Goal: Transaction & Acquisition: Purchase product/service

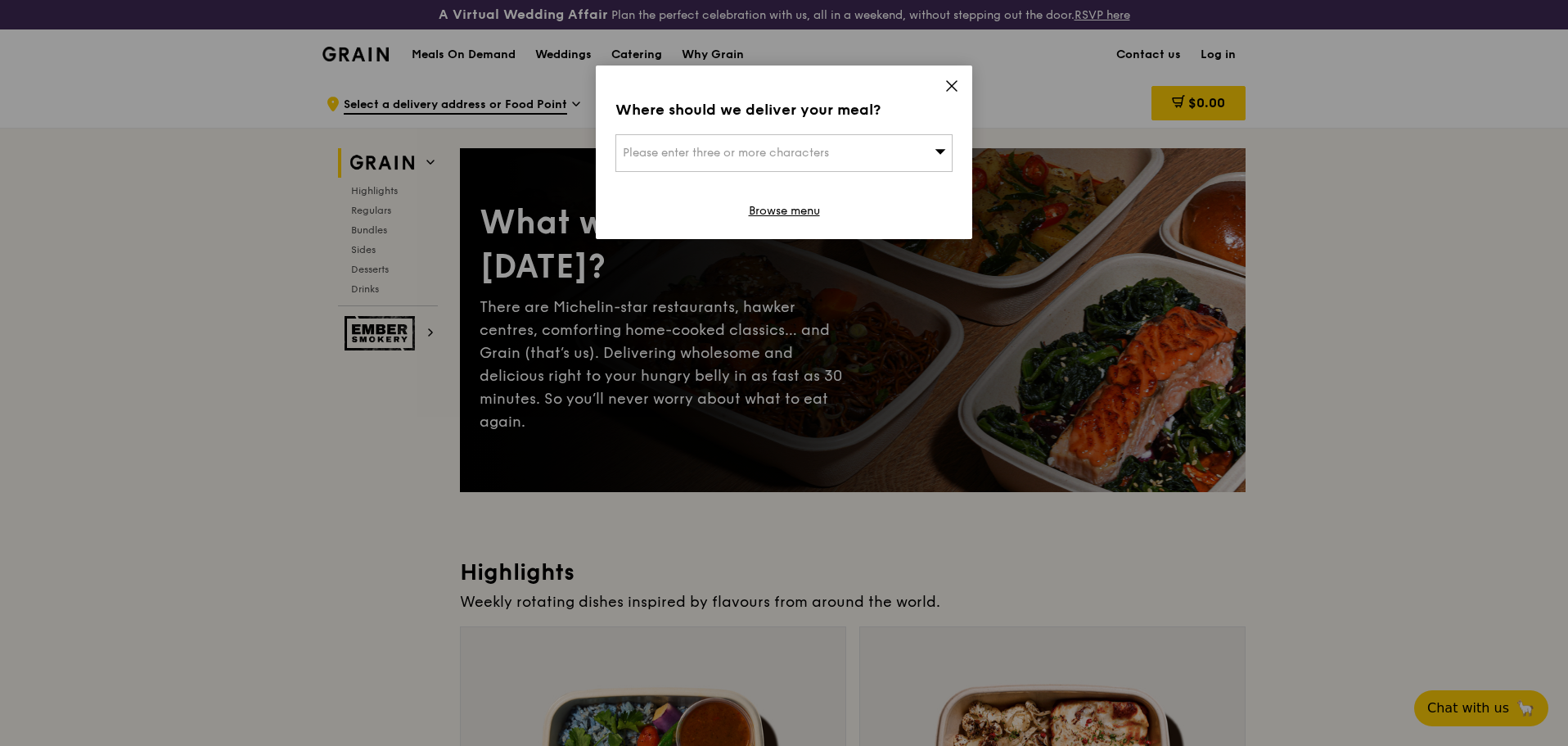
click at [950, 89] on icon at bounding box center [951, 85] width 14 height 14
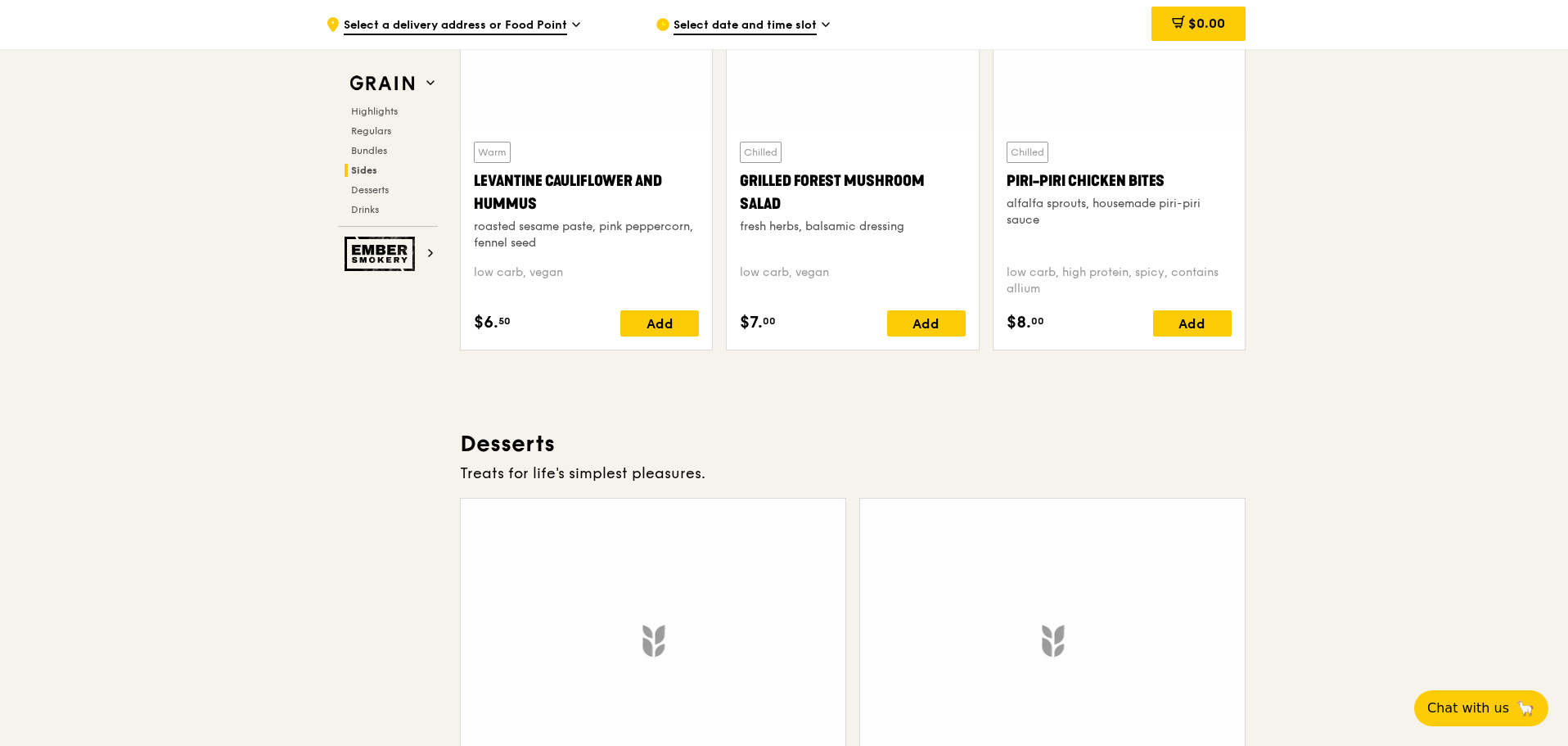
scroll to position [4831, 0]
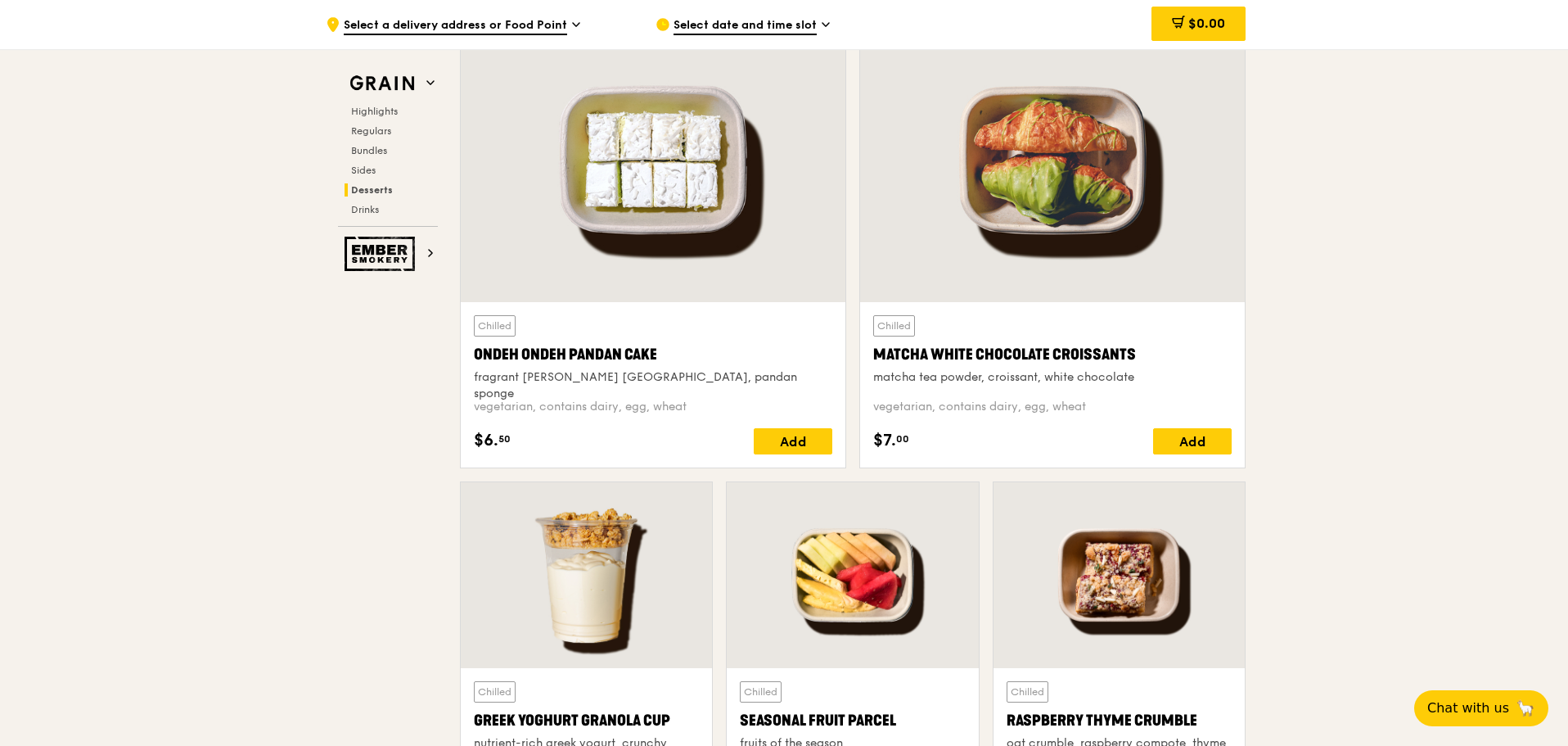
click at [779, 23] on span "Select date and time slot" at bounding box center [745, 25] width 143 height 18
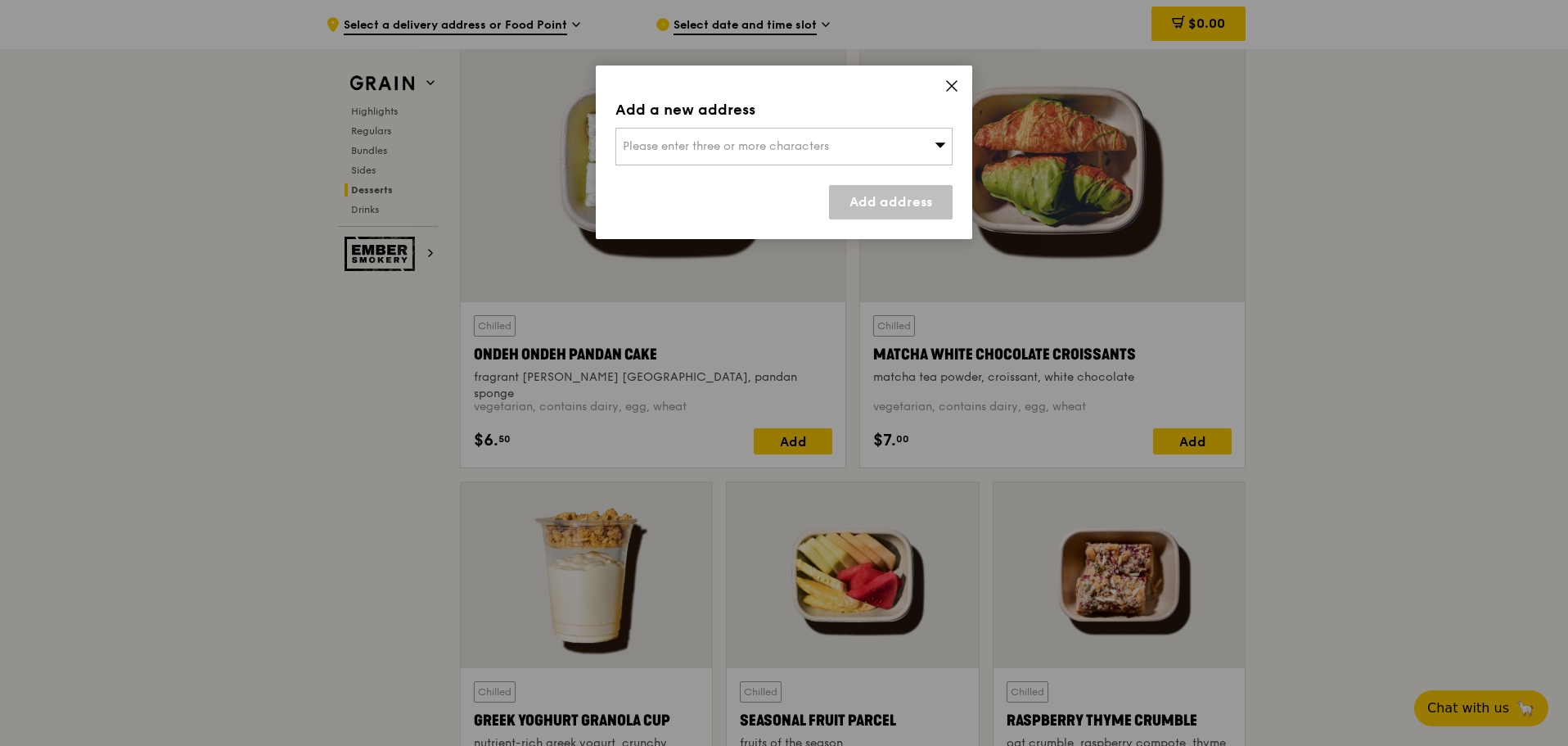
click at [799, 151] on span "Please enter three or more characters" at bounding box center [725, 146] width 206 height 14
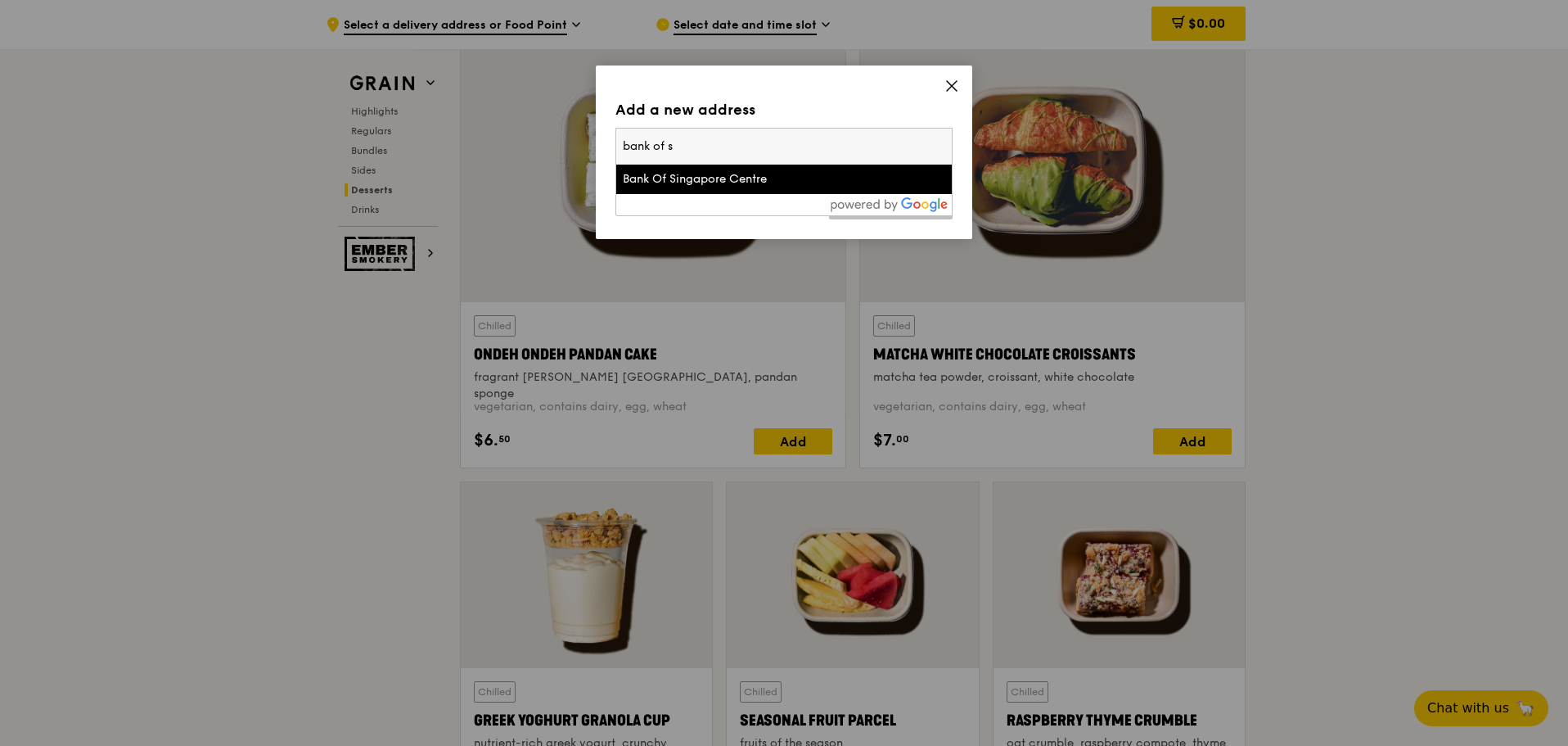
type input "bank of s"
click at [751, 185] on div "Bank Of Singapore Centre" at bounding box center [743, 179] width 242 height 16
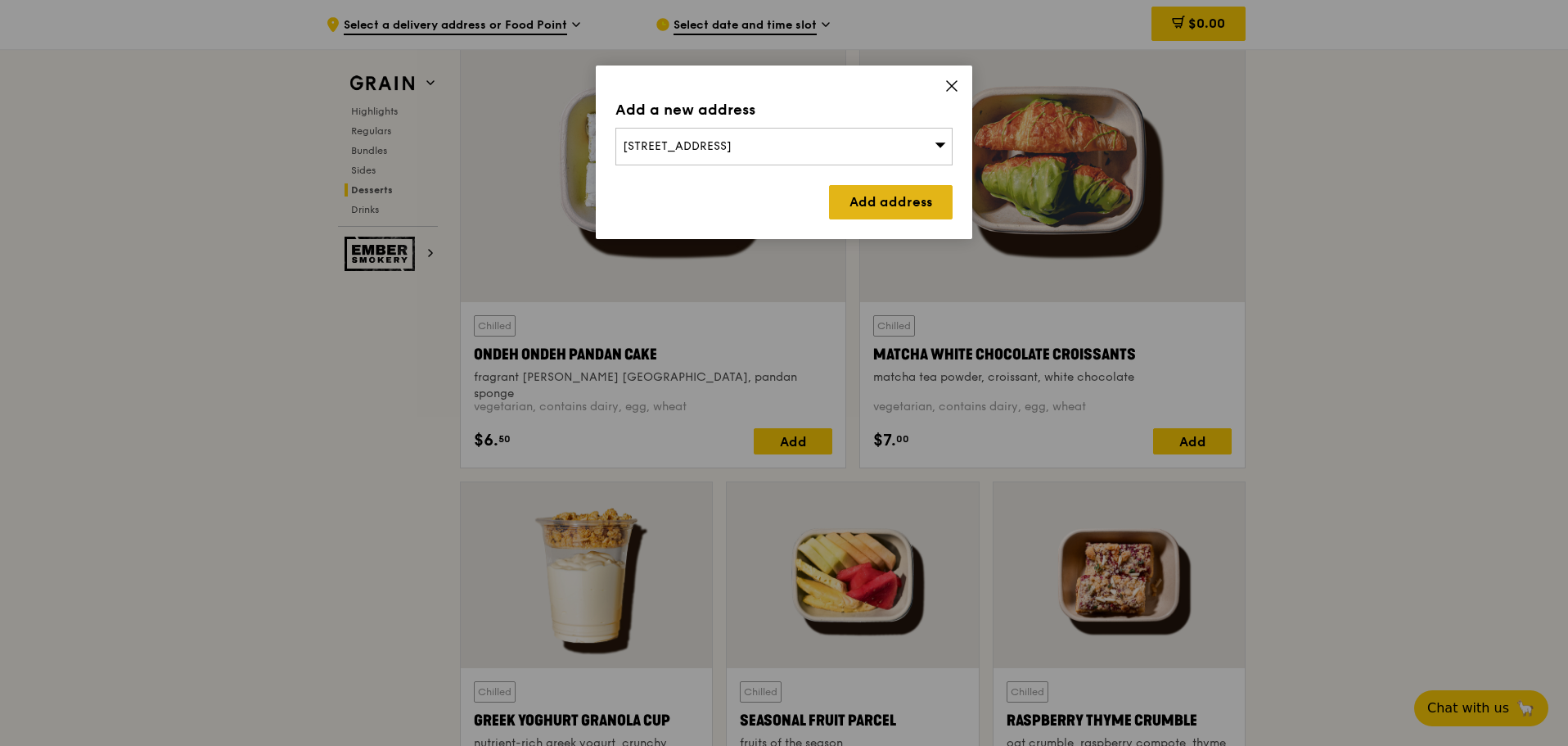
click at [912, 205] on link "Add address" at bounding box center [891, 202] width 124 height 35
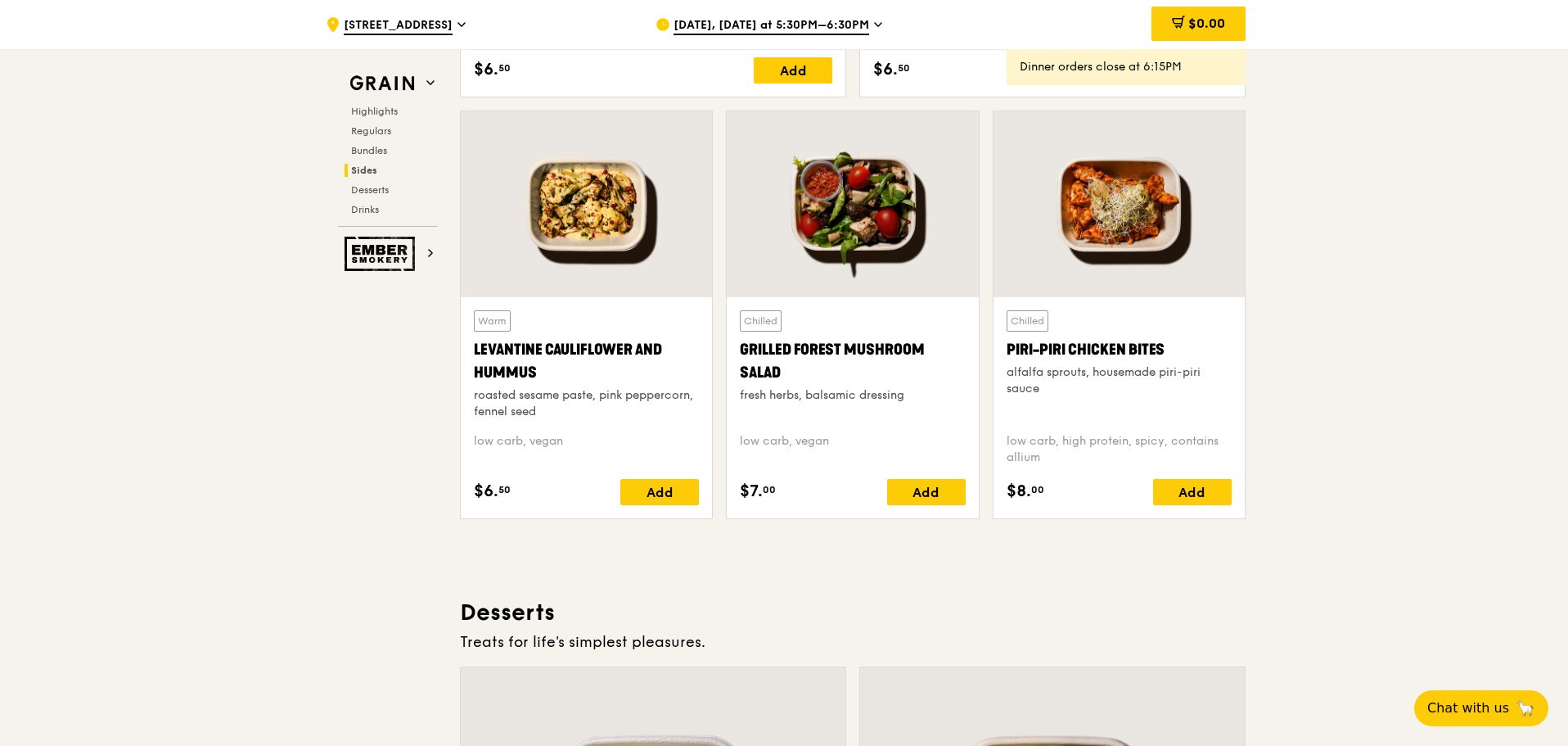
scroll to position [3603, 0]
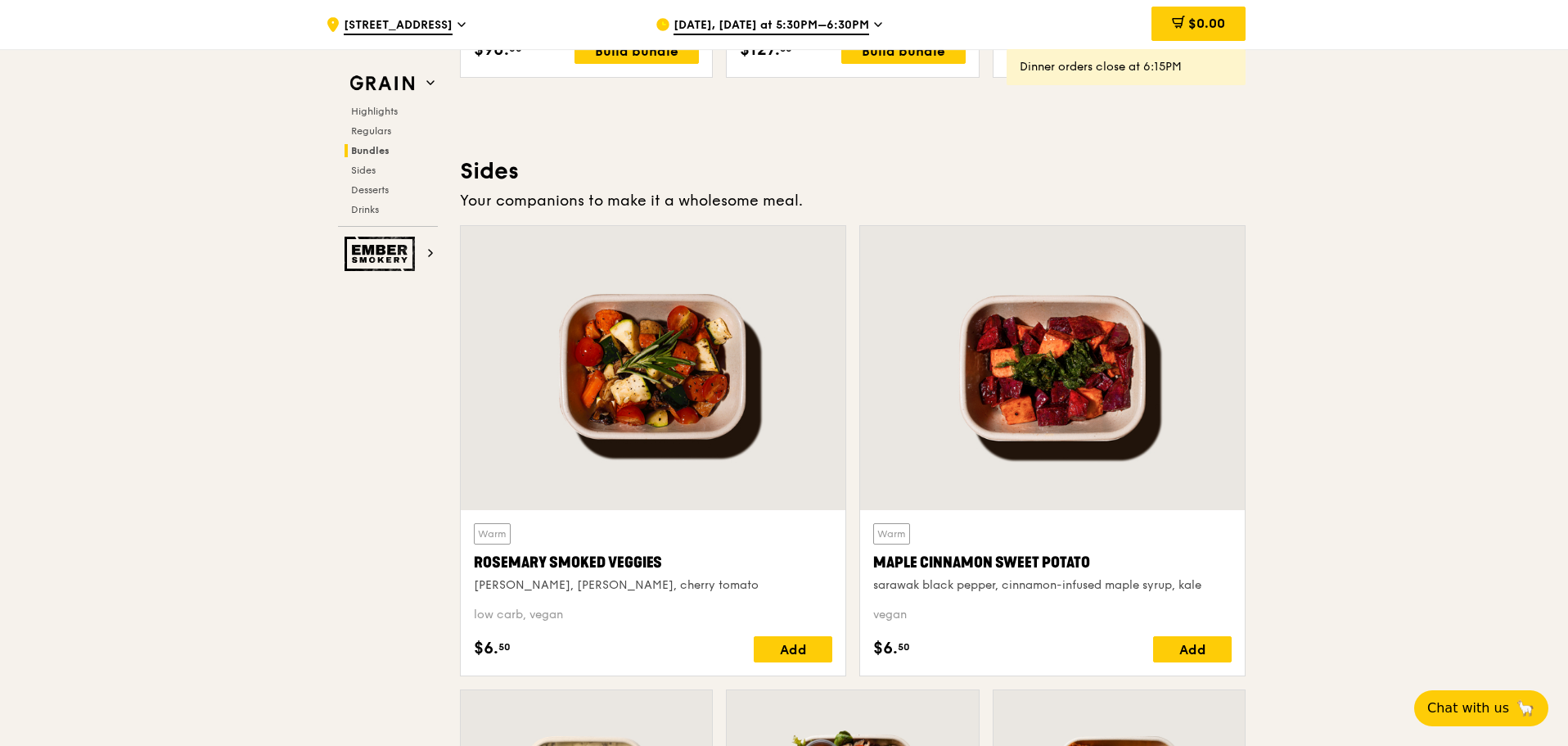
click at [790, 14] on div "[DATE], [DATE] at 5:30PM–6:30PM" at bounding box center [807, 24] width 303 height 49
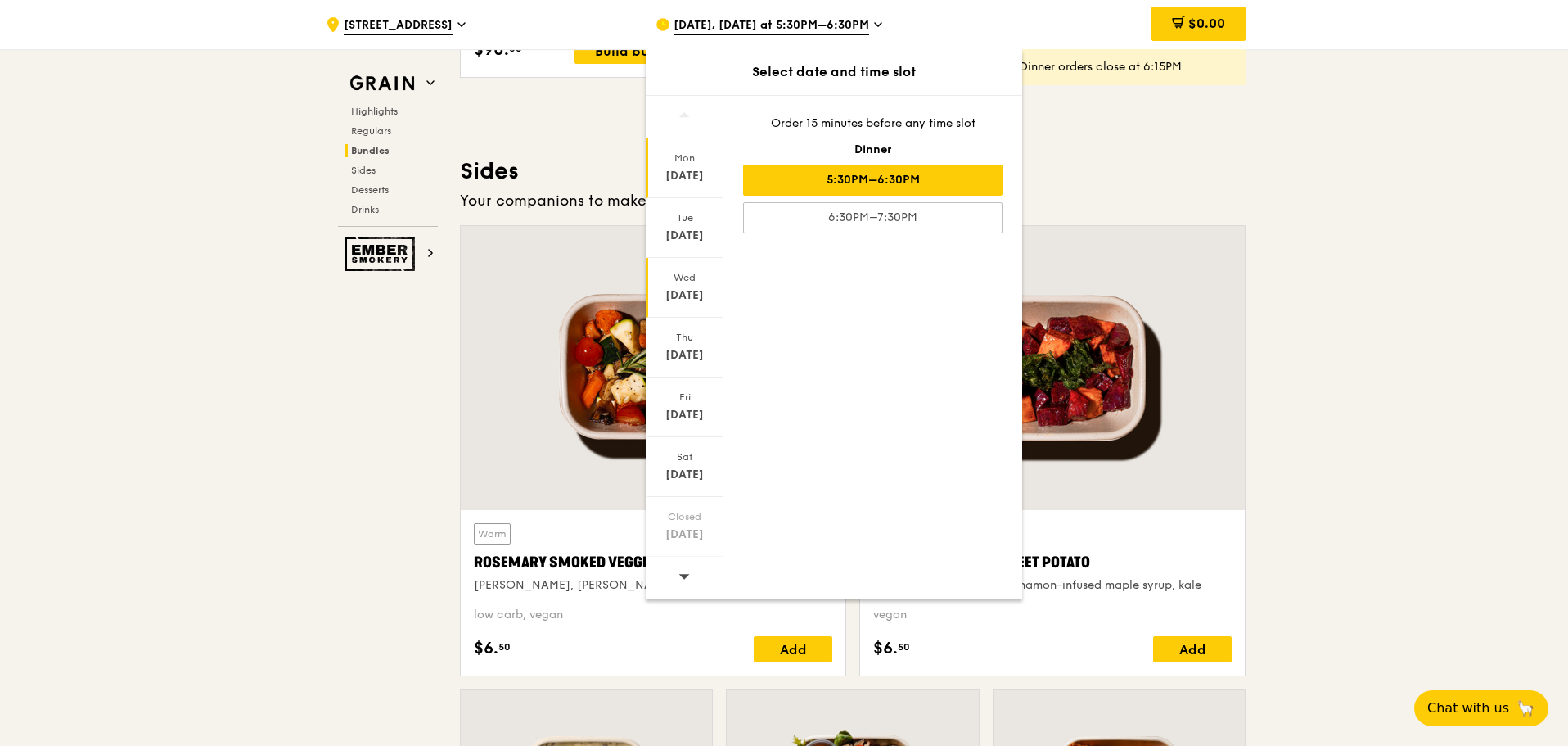
click at [680, 294] on div "[DATE]" at bounding box center [684, 295] width 72 height 16
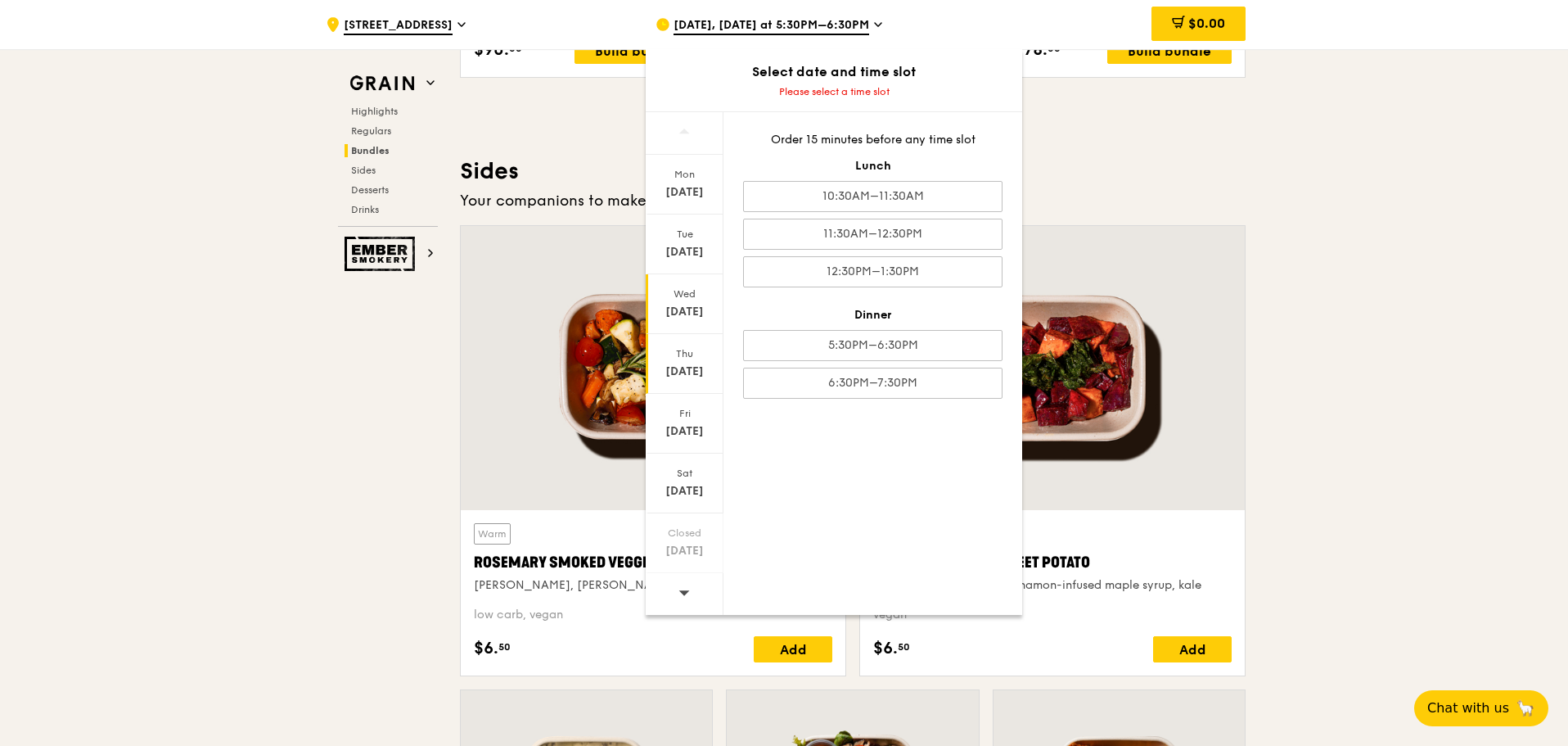
click at [693, 374] on div "[DATE]" at bounding box center [684, 371] width 72 height 16
click at [917, 227] on div "11:30AM–12:30PM" at bounding box center [873, 233] width 260 height 31
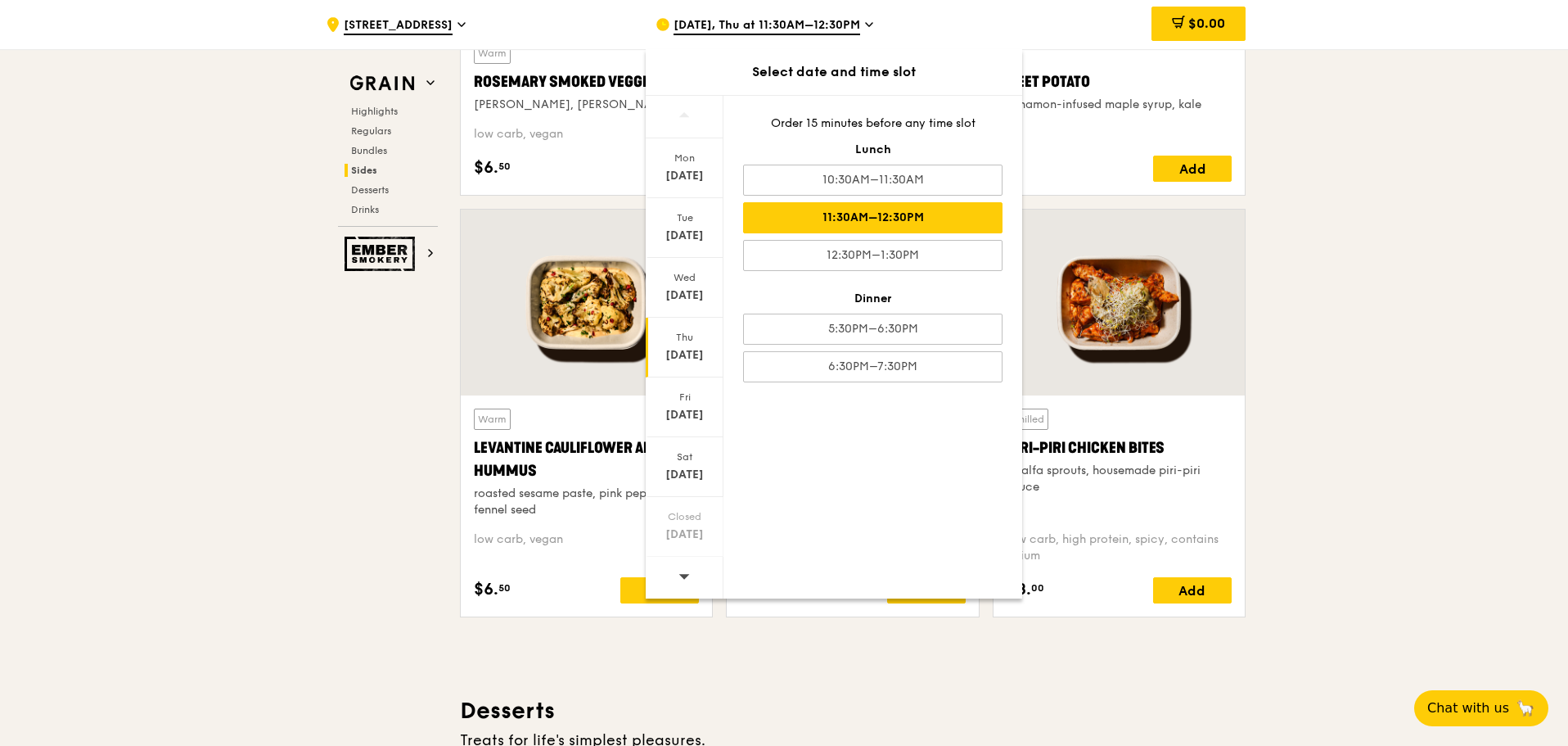
scroll to position [4093, 0]
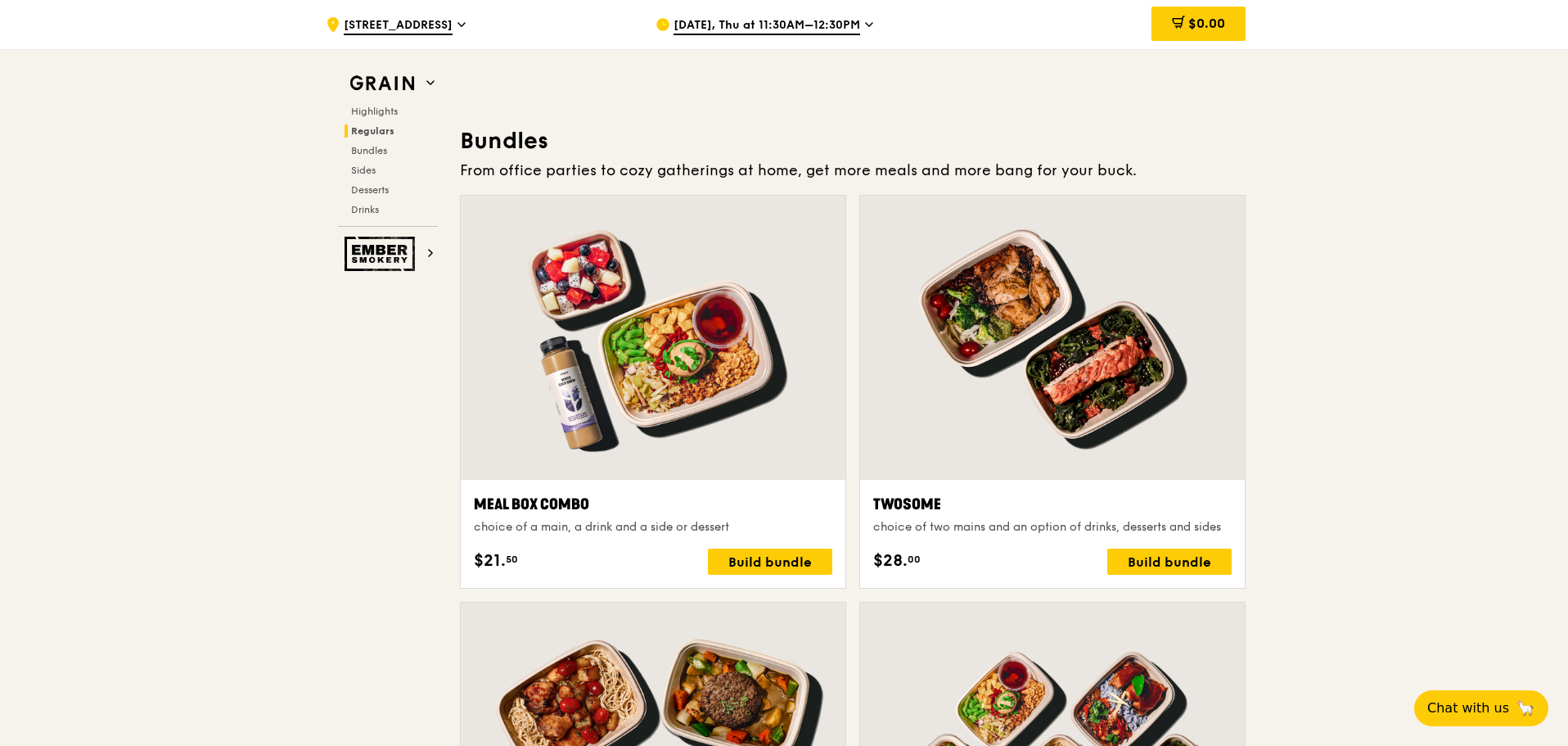
scroll to position [2047, 0]
